Goal: Task Accomplishment & Management: Use online tool/utility

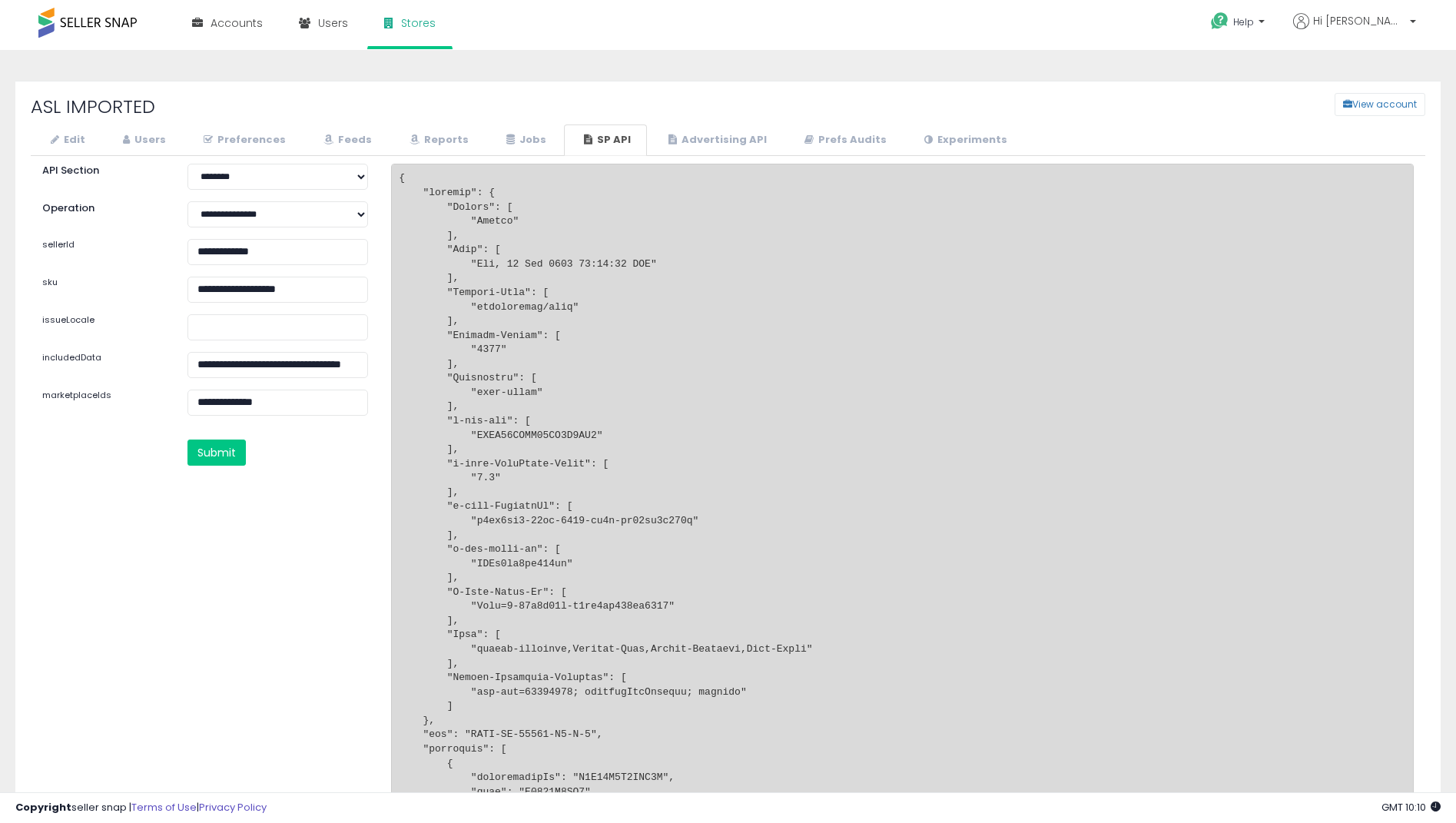
select select "********"
drag, startPoint x: 345, startPoint y: 297, endPoint x: -19, endPoint y: 296, distance: 364.0
click at [0, 296] on html "Unable to login Retrieving listings data.. has not yet accepted the Terms of Us…" at bounding box center [728, 412] width 1456 height 823
paste input "text"
click at [194, 446] on button "Submit" at bounding box center [216, 452] width 58 height 26
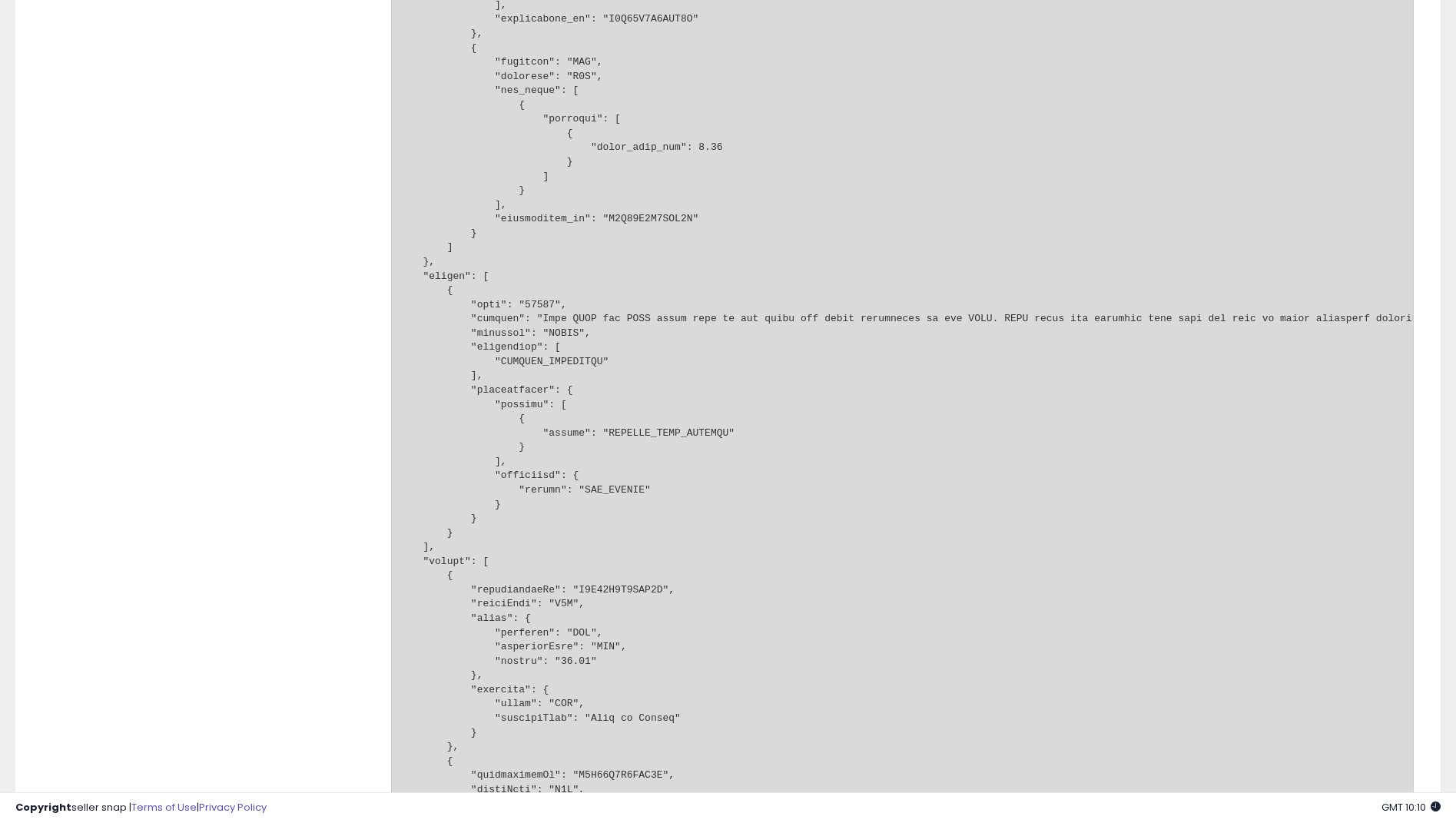
scroll to position [1921, 0]
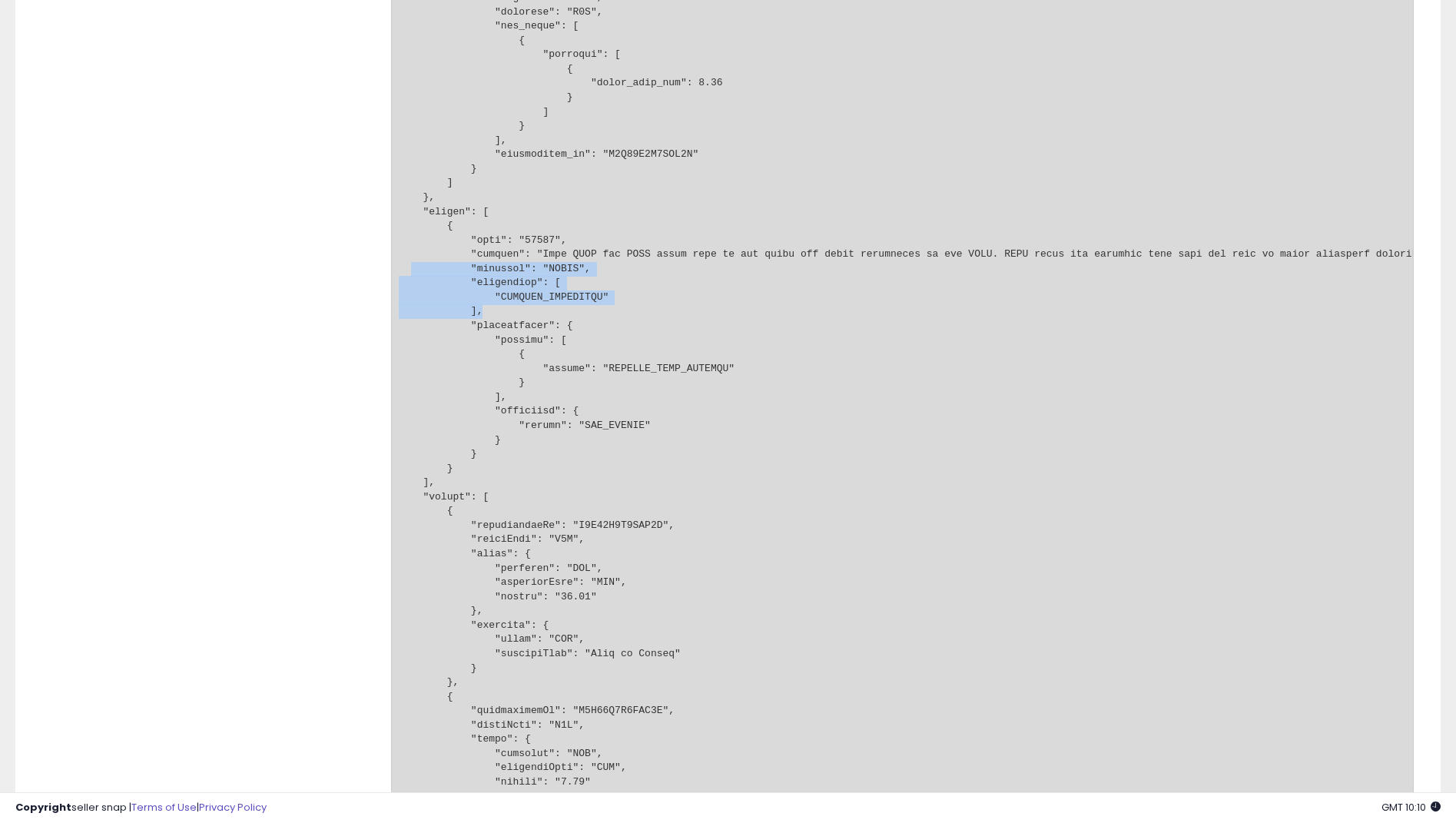
drag, startPoint x: 611, startPoint y: 310, endPoint x: 411, endPoint y: 270, distance: 204.0
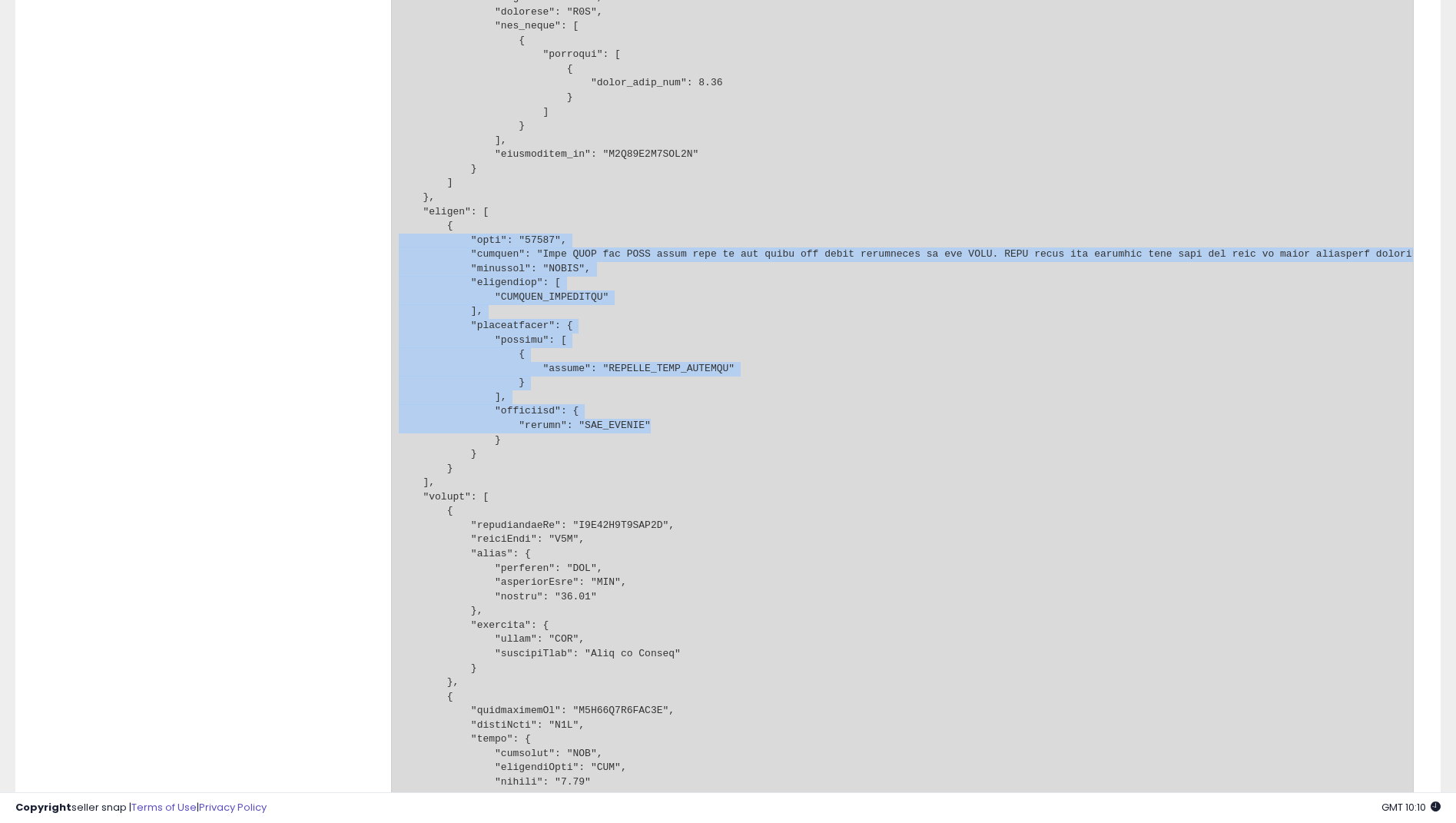
drag, startPoint x: 636, startPoint y: 423, endPoint x: 382, endPoint y: 246, distance: 309.6
copy pre ""code": "19098", "message": "This ASIN has GTIN codes that do not match the bra…"
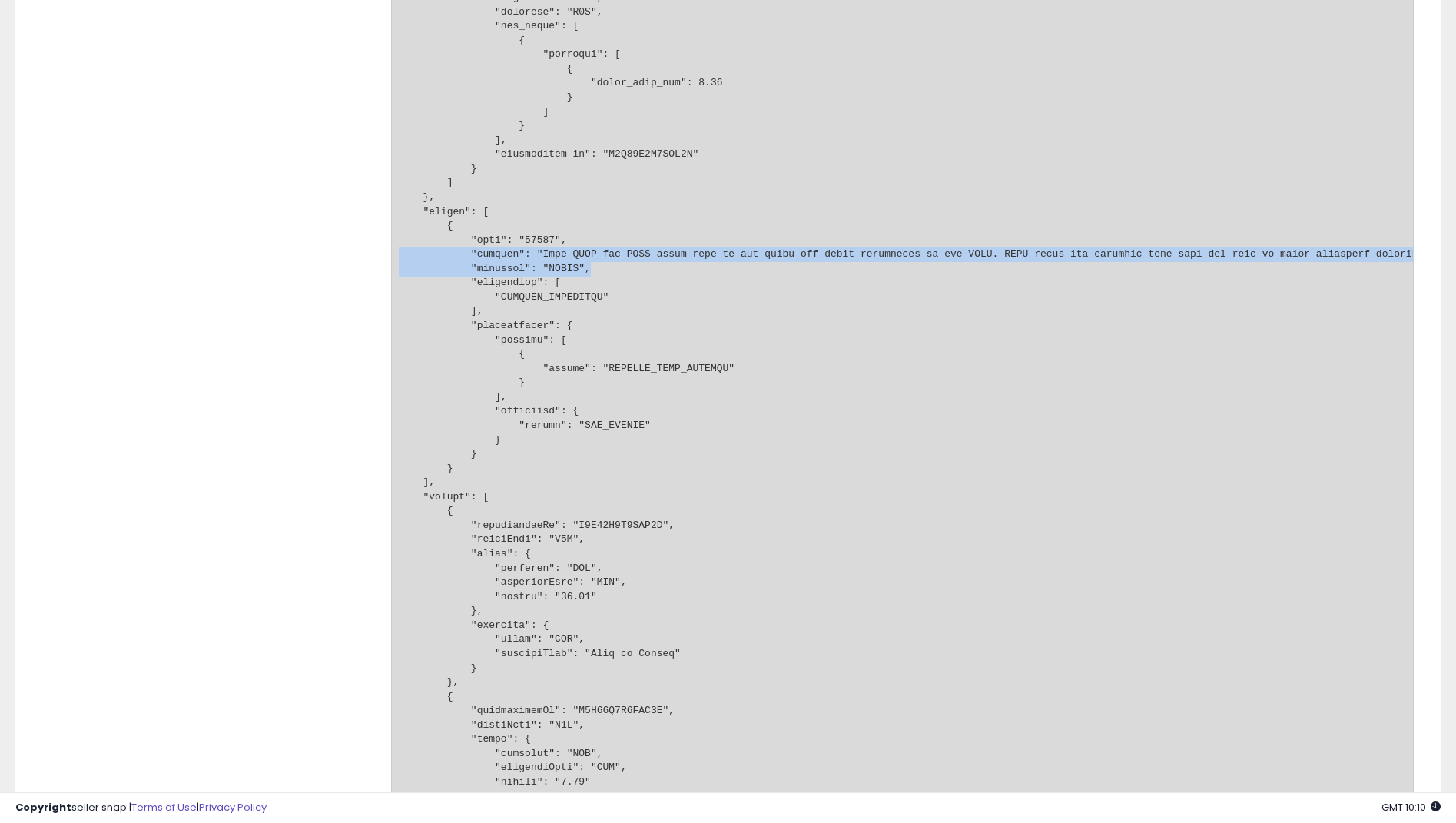
drag, startPoint x: 588, startPoint y: 271, endPoint x: 378, endPoint y: 254, distance: 210.7
copy pre ""message": "This ASIN has GTIN codes that do not match the brand associated to …"
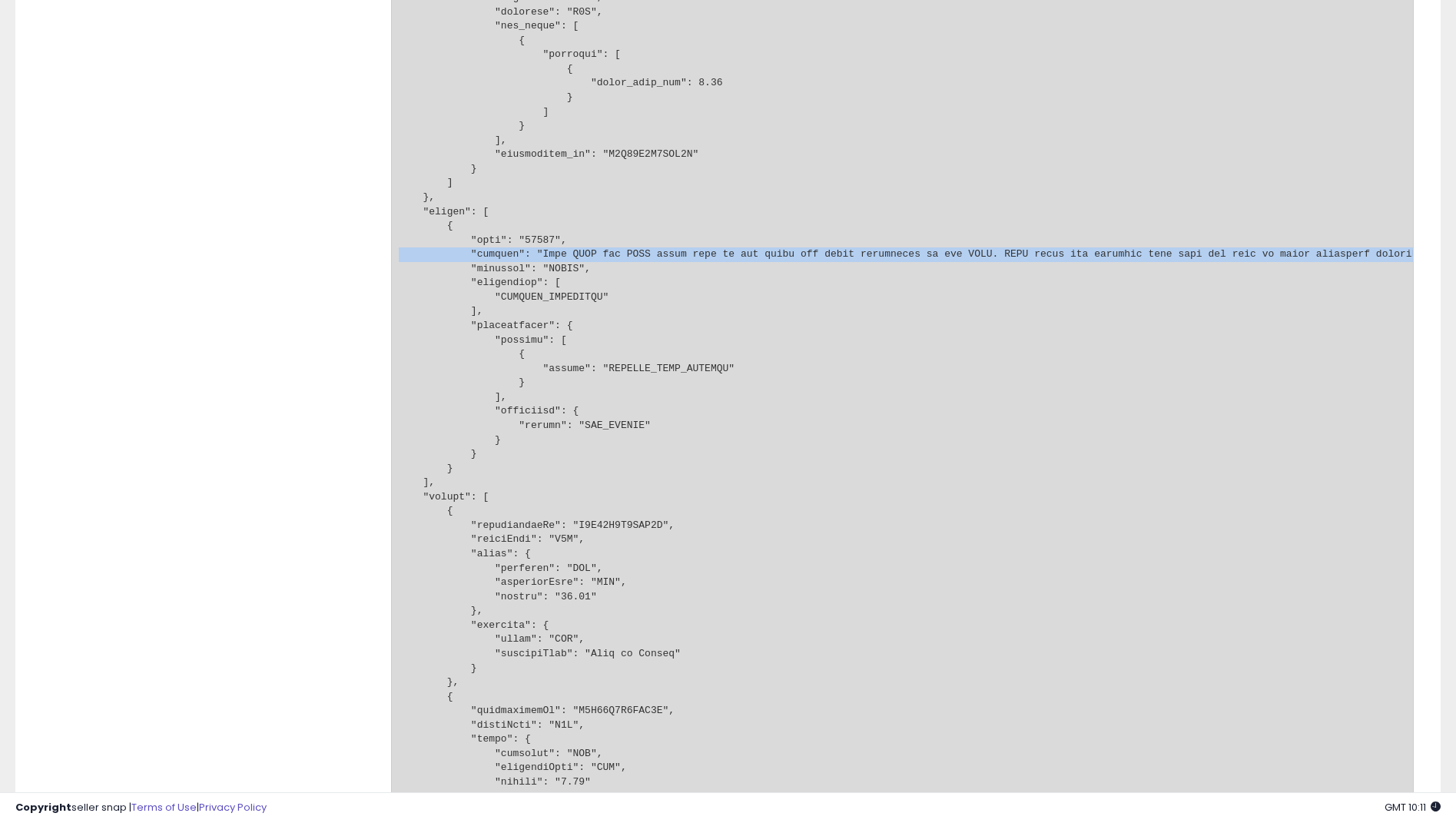
drag, startPoint x: 401, startPoint y: 275, endPoint x: 397, endPoint y: 262, distance: 13.6
copy pre ""message": "This ASIN has GTIN codes that do not match the brand associated to …"
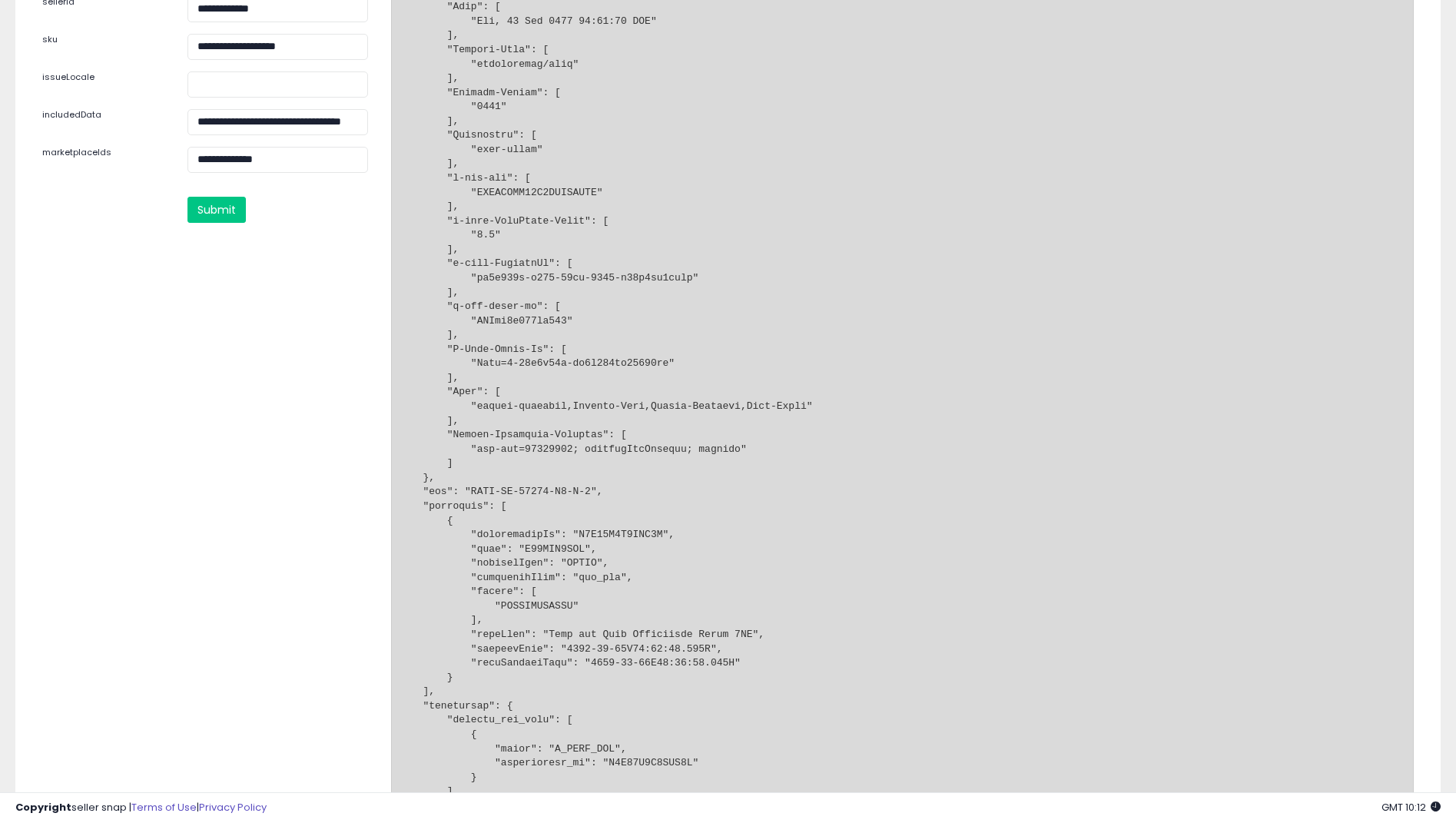
scroll to position [0, 0]
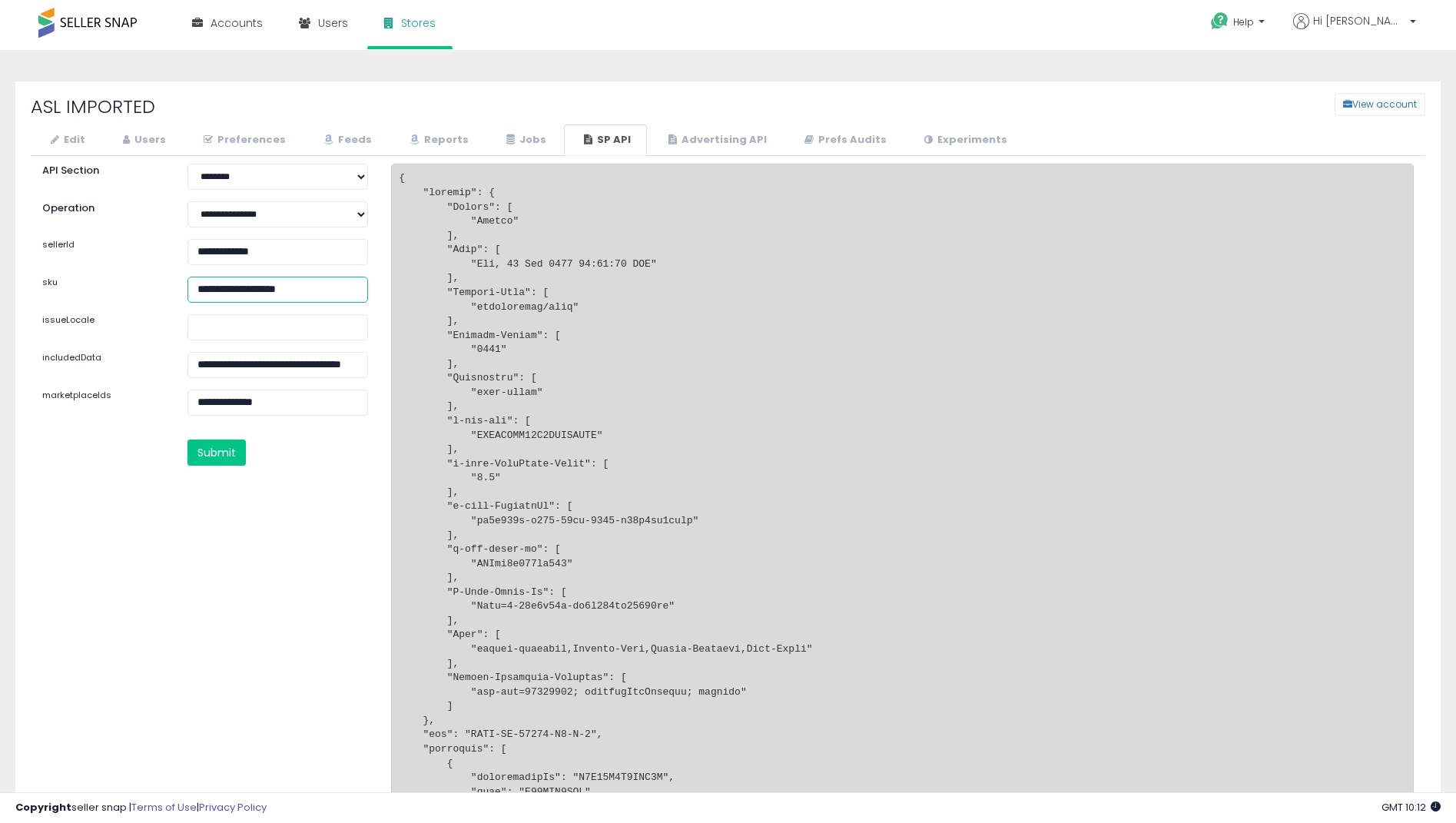
drag, startPoint x: 345, startPoint y: 295, endPoint x: 0, endPoint y: 321, distance: 346.0
paste input "text"
click at [219, 453] on button "Submit" at bounding box center [216, 452] width 58 height 26
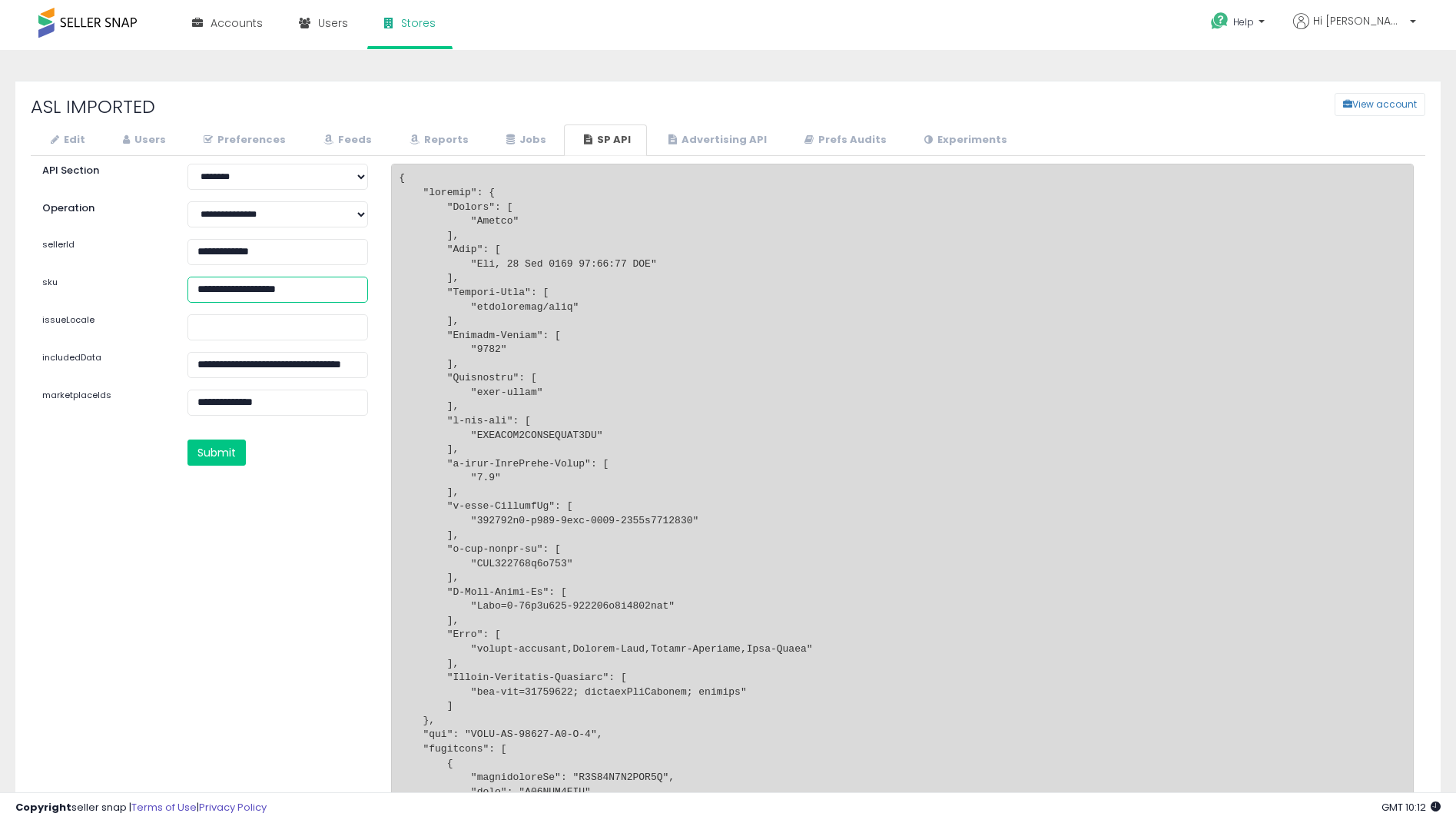
drag, startPoint x: 335, startPoint y: 297, endPoint x: 0, endPoint y: 327, distance: 336.3
paste input "text"
type input "**********"
click at [233, 446] on button "Submit" at bounding box center [216, 452] width 58 height 26
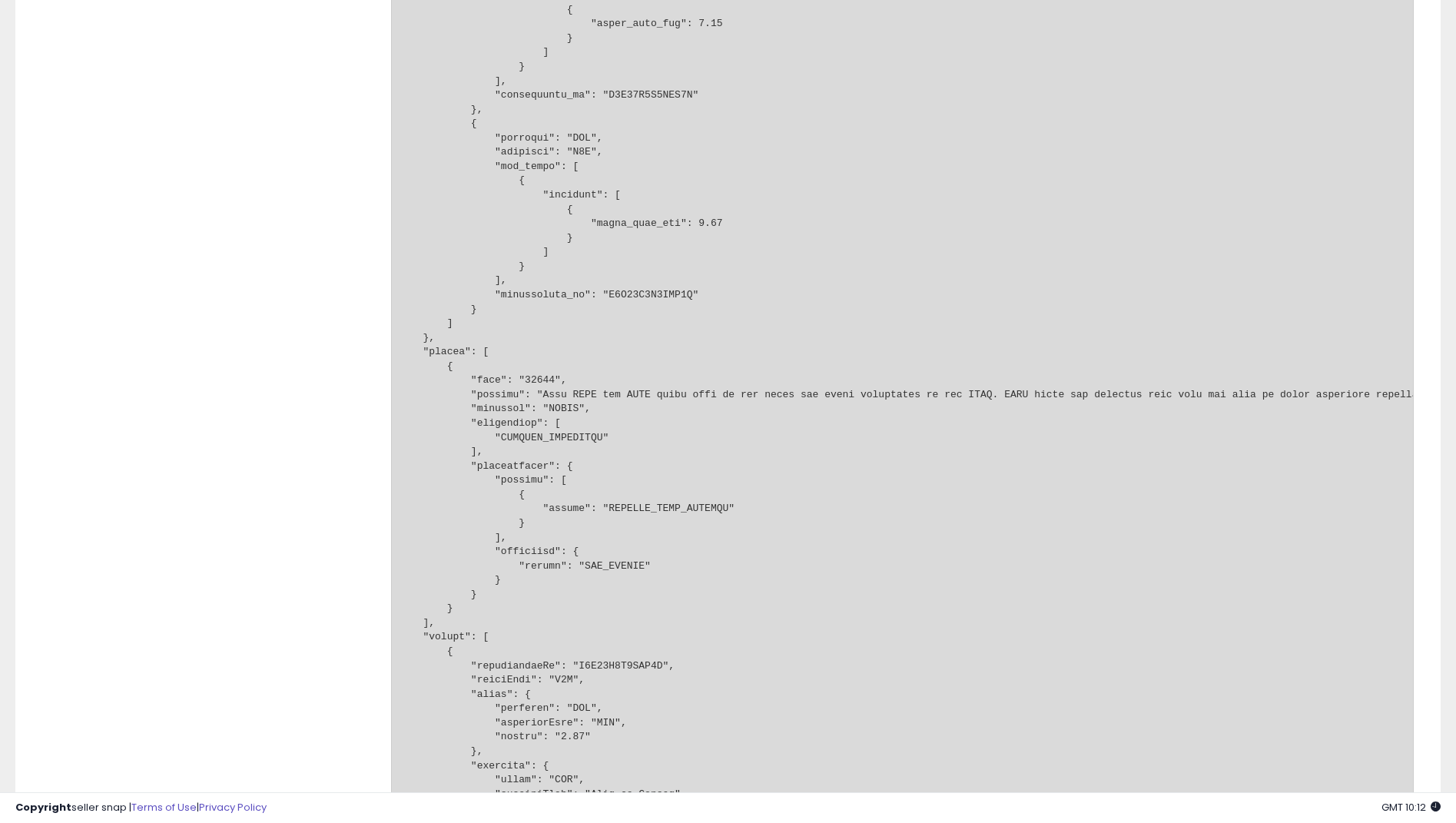
scroll to position [1826, 0]
